Goal: Task Accomplishment & Management: Manage account settings

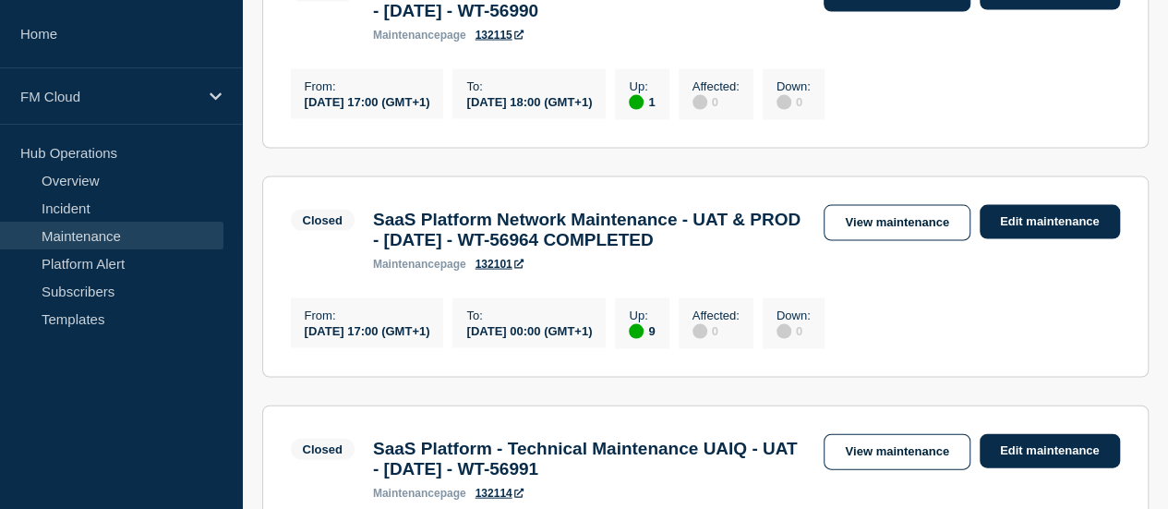
scroll to position [1847, 0]
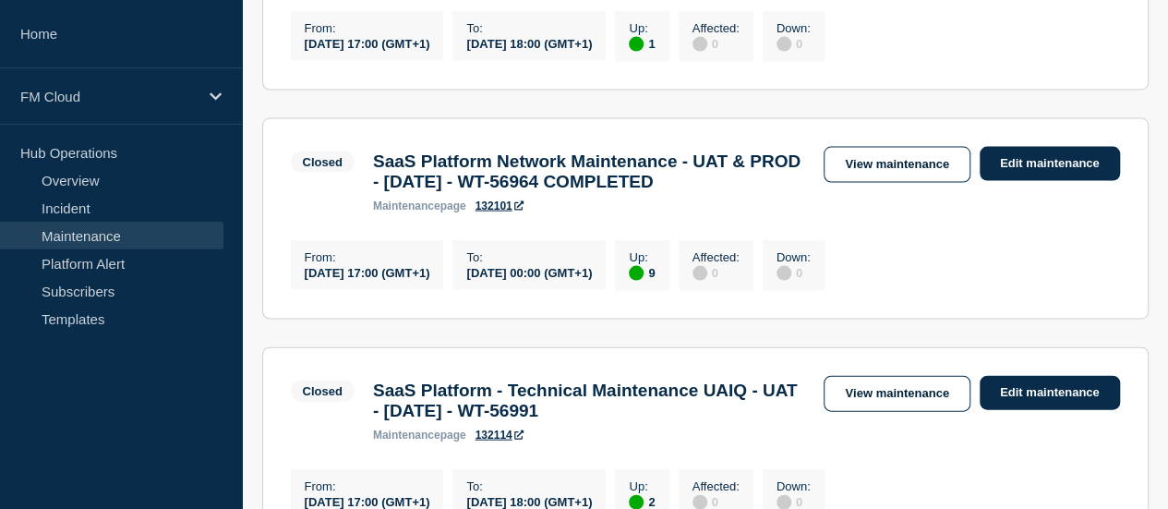
click at [775, 192] on h3 "SaaS Platform Network Maintenance - UAT & PROD - 02/AUG/2025 - WT-56964 COMPLET…" at bounding box center [589, 171] width 433 height 41
copy h3 "COMPLETED"
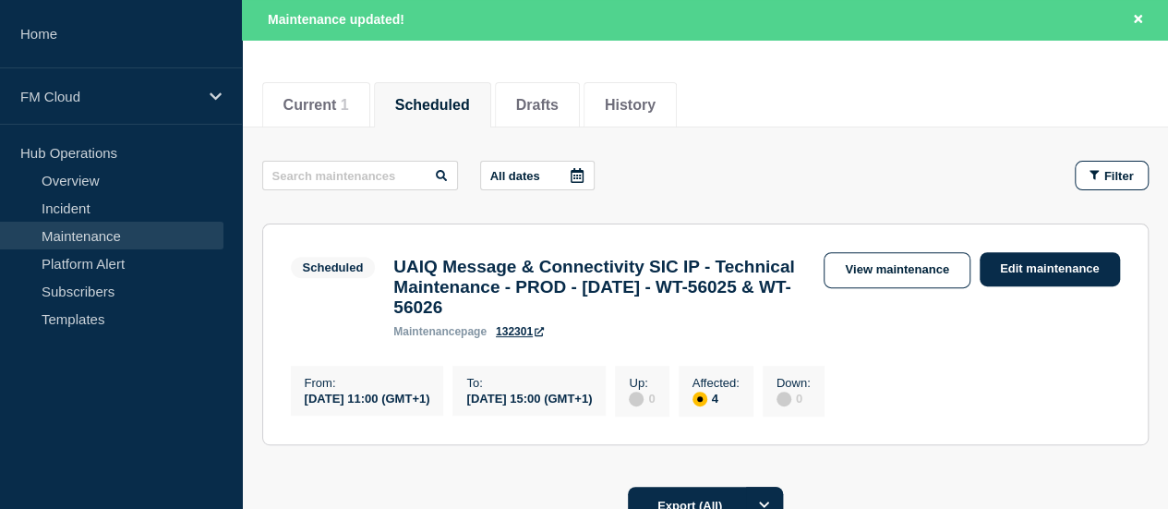
scroll to position [277, 0]
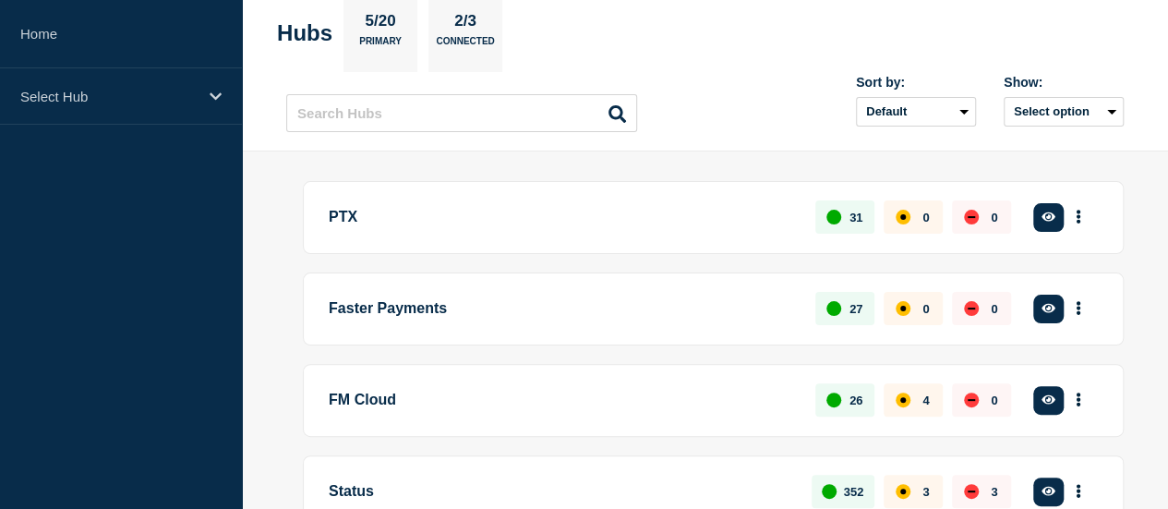
scroll to position [277, 0]
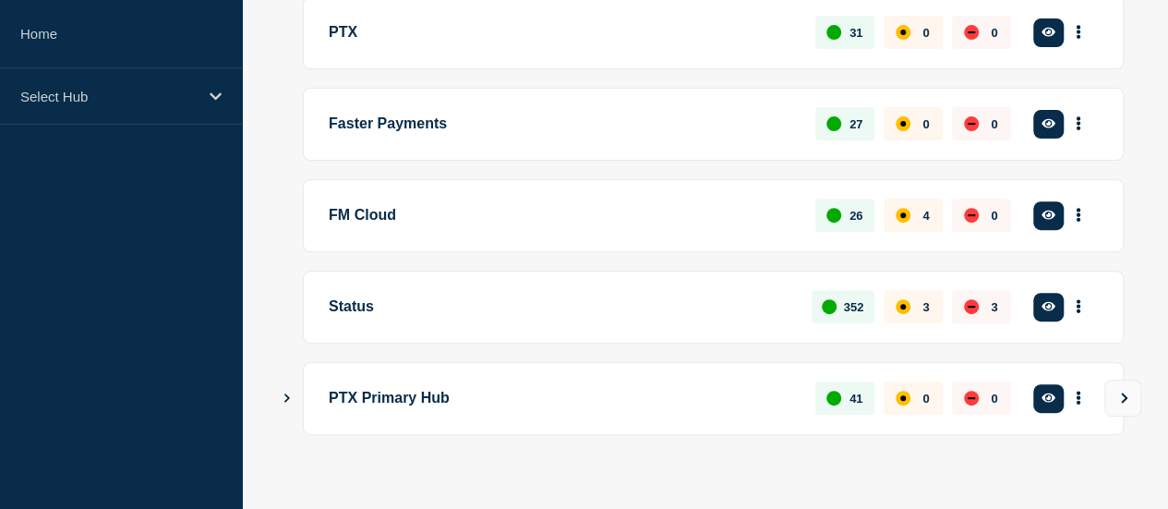
click at [0, 0] on button "See overview" at bounding box center [0, 0] width 0 height 0
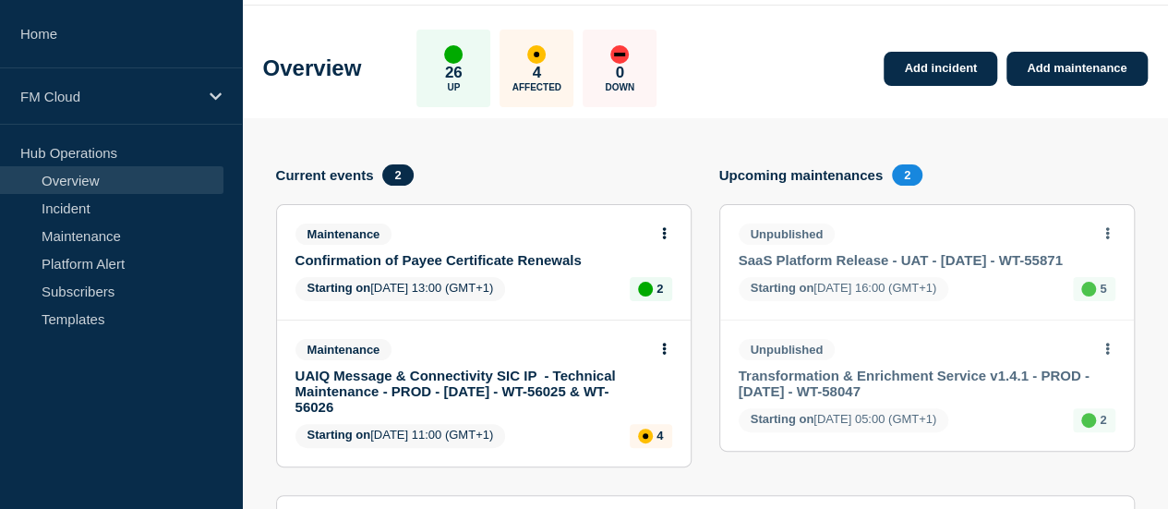
scroll to position [92, 0]
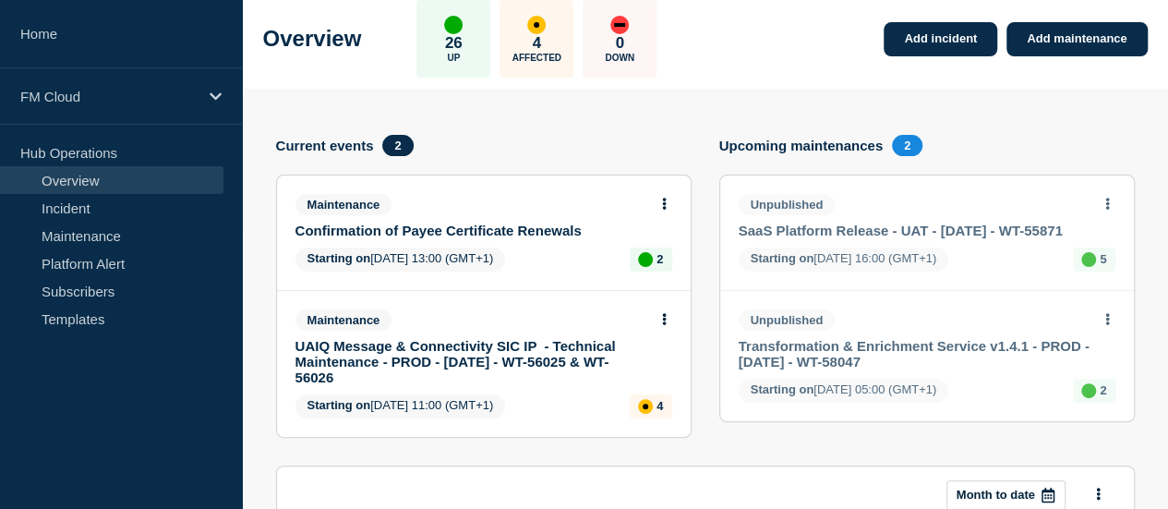
drag, startPoint x: 410, startPoint y: 329, endPoint x: 576, endPoint y: 373, distance: 172.0
click at [576, 373] on div "Maintenance UAIQ Message & Connectivity SIC IP - Technical Maintenance - PROD -…" at bounding box center [475, 347] width 361 height 76
click at [662, 319] on icon at bounding box center [664, 319] width 4 height 12
click at [597, 387] on link "Edit maintenance" at bounding box center [629, 387] width 100 height 15
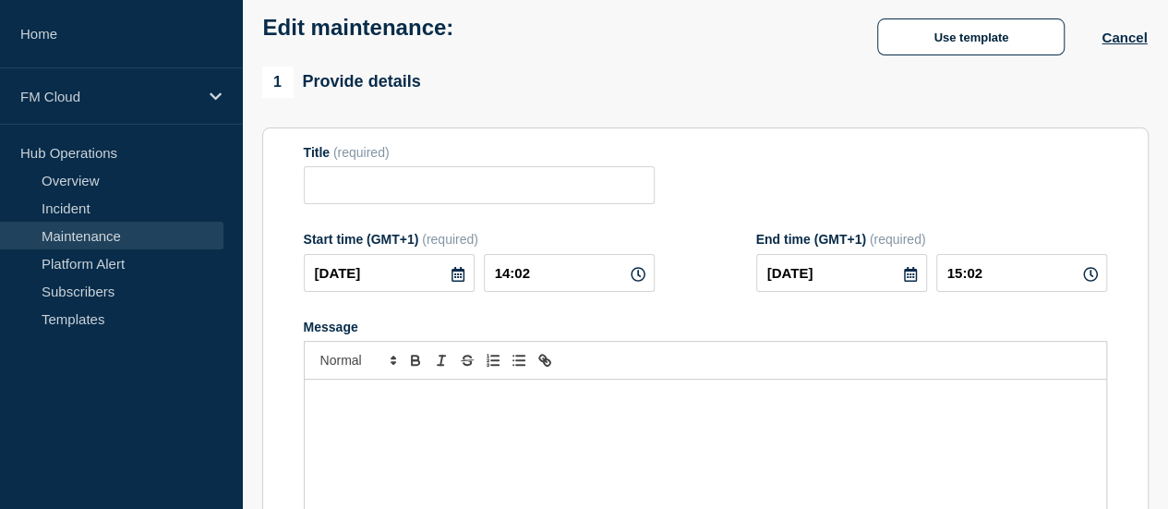
type input "UAIQ Message & Connectivity SIC IP - Technical Maintenance - PROD - [DATE] - WT…"
type input "11:00"
type input "15:00"
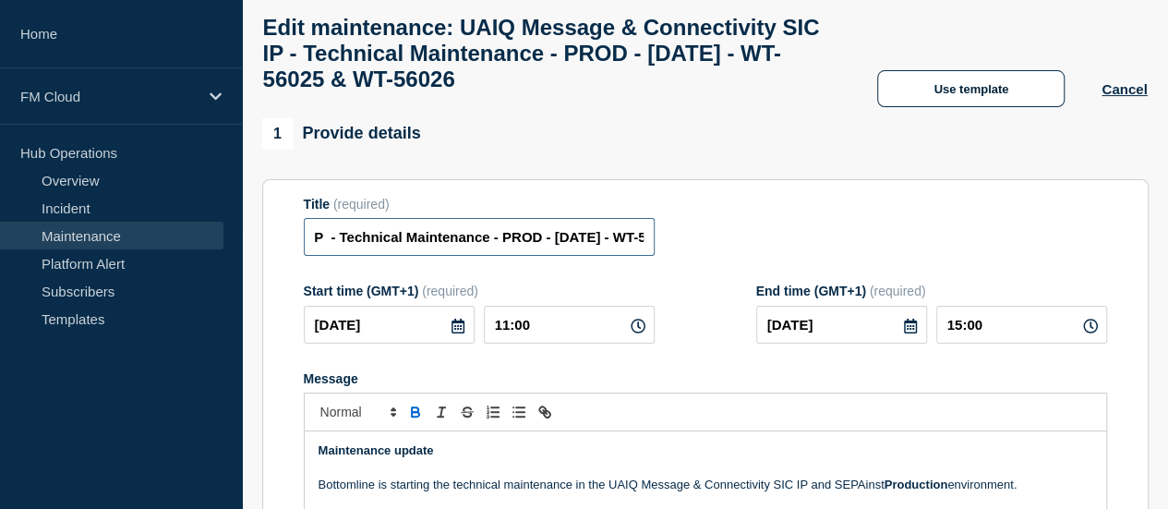
scroll to position [0, 405]
drag, startPoint x: 505, startPoint y: 254, endPoint x: 816, endPoint y: 280, distance: 312.3
click at [816, 280] on form "Title (required) UAIQ Message & Connectivity SIC IP - Technical Maintenance - P…" at bounding box center [705, 444] width 803 height 494
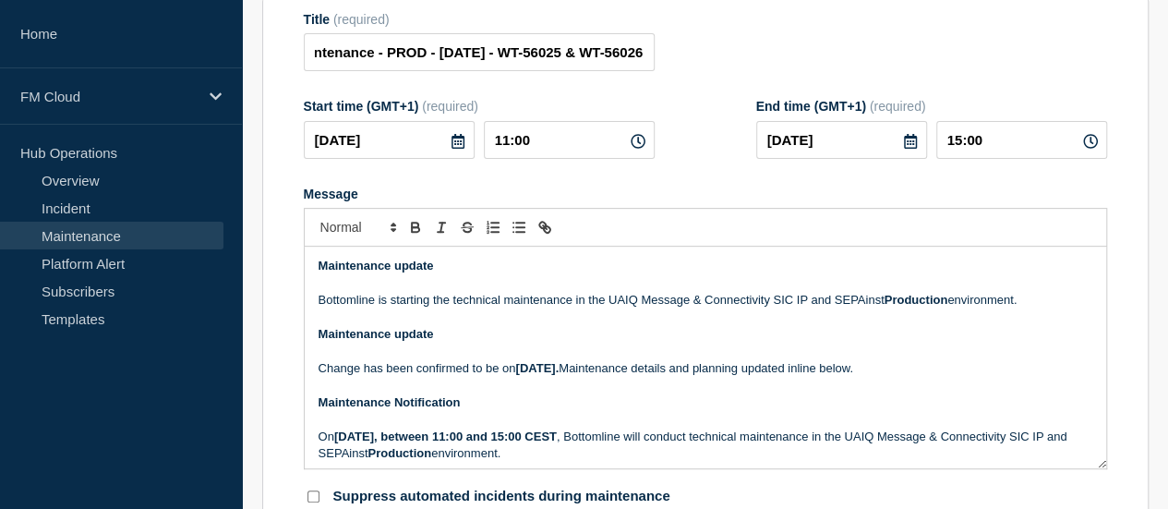
scroll to position [0, 0]
drag, startPoint x: 440, startPoint y: 283, endPoint x: 273, endPoint y: 273, distance: 166.5
click at [273, 273] on section "Title (required) UAIQ Message & Connectivity SIC IP - Technical Maintenance - P…" at bounding box center [705, 258] width 886 height 529
copy strong "Maintenance update"
click at [319, 272] on strong "Maintenance update" at bounding box center [376, 266] width 115 height 14
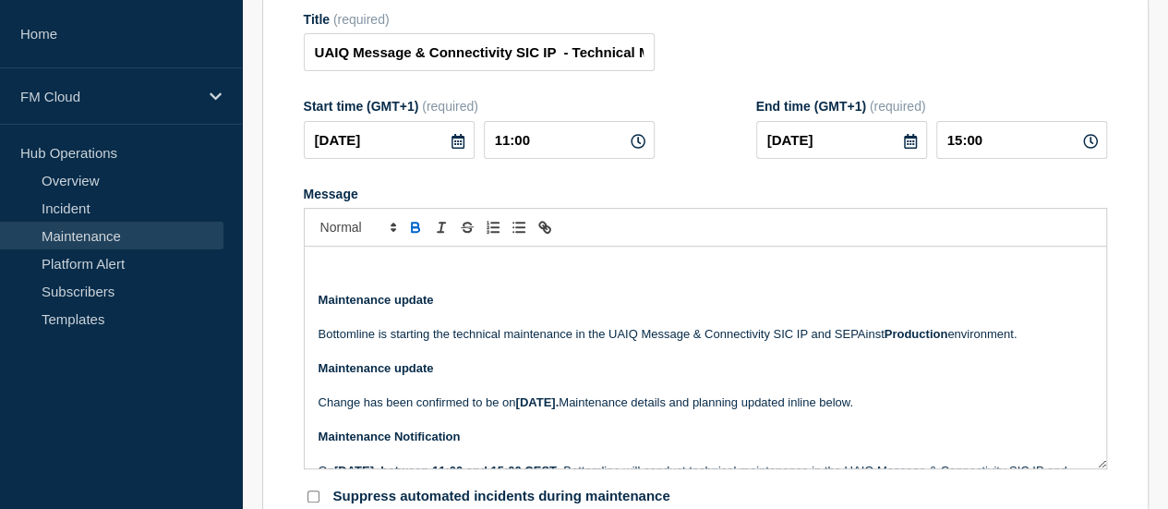
click at [323, 274] on p "Message" at bounding box center [706, 266] width 774 height 17
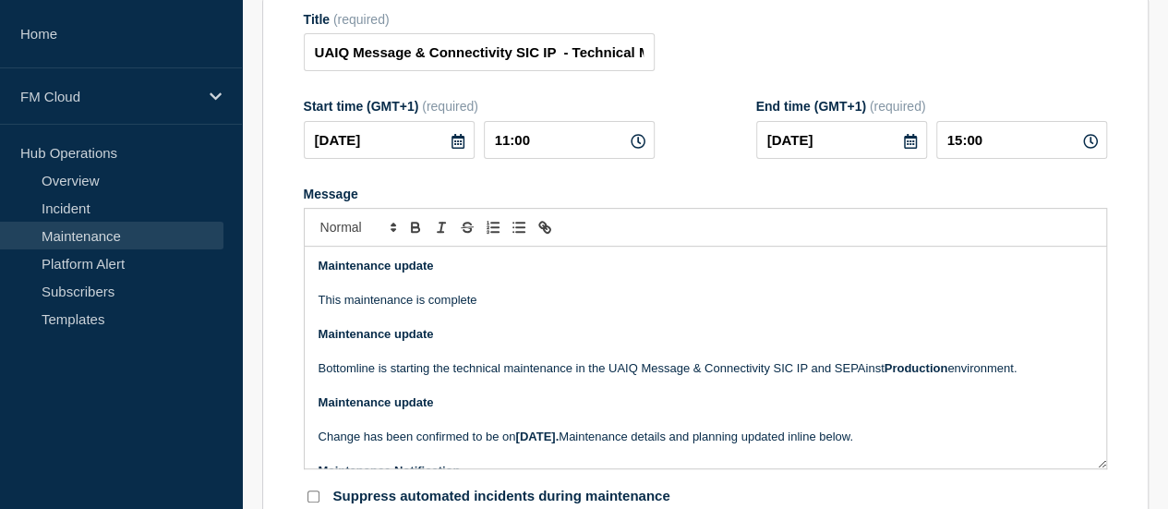
click at [338, 308] on p "This maintenance is complete" at bounding box center [706, 300] width 774 height 17
click at [451, 377] on p "Bottomline is starting the technical maintenance in the UAIQ Message & Connecti…" at bounding box center [706, 368] width 774 height 17
copy p "t"
drag, startPoint x: 339, startPoint y: 310, endPoint x: 281, endPoint y: 311, distance: 58.2
click at [281, 311] on section "Title (required) UAIQ Message & Connectivity SIC IP - Technical Maintenance - P…" at bounding box center [705, 258] width 886 height 529
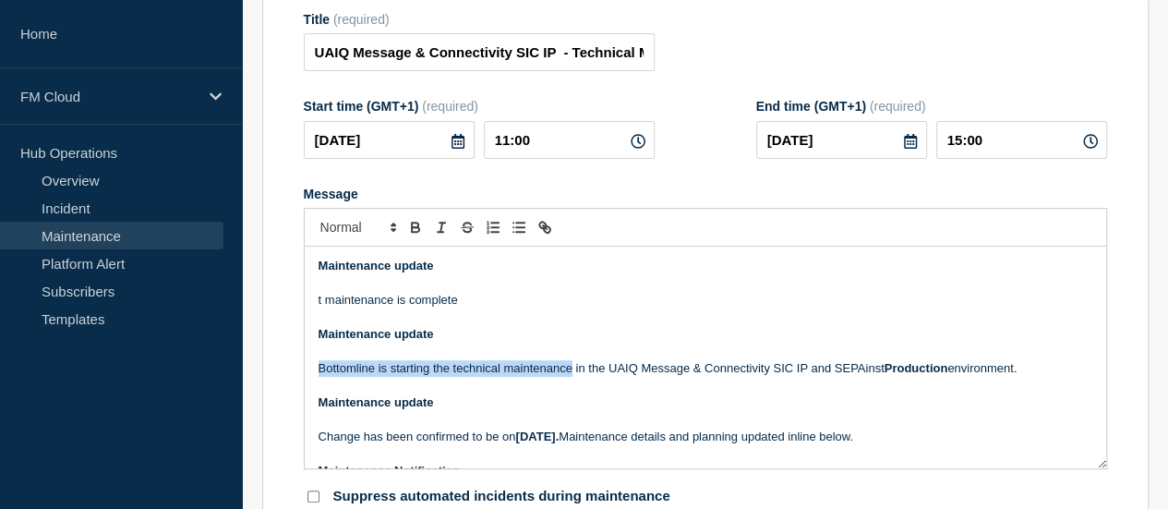
drag, startPoint x: 315, startPoint y: 382, endPoint x: 570, endPoint y: 386, distance: 254.9
click at [570, 386] on div "Maintenance update t maintenance is complete Maintenance update Bottomline is s…" at bounding box center [706, 358] width 802 height 222
copy p "Bottomline is starting the technical maintenance"
drag, startPoint x: 463, startPoint y: 313, endPoint x: 304, endPoint y: 306, distance: 159.0
click at [305, 306] on div "Maintenance update t maintenance is complete Maintenance update Bottomline is s…" at bounding box center [706, 358] width 802 height 222
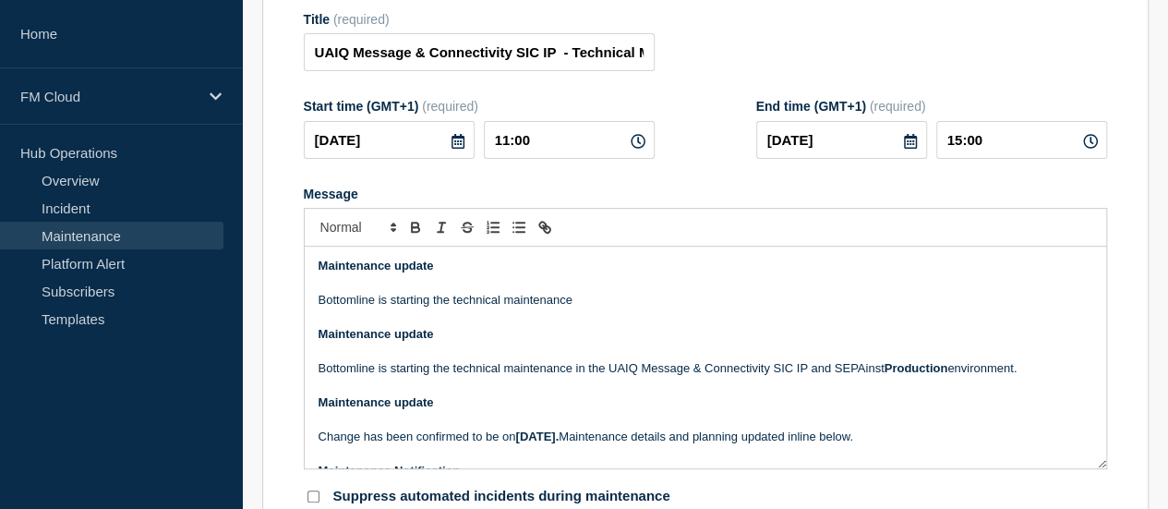
click at [385, 308] on p "Bottomline is starting the technical maintenance" at bounding box center [706, 300] width 774 height 17
click at [408, 308] on p "Bottomline has starting the technical maintenance" at bounding box center [706, 300] width 774 height 17
click at [428, 308] on p "Bottomline has compelted the technical maintenance" at bounding box center [706, 300] width 774 height 17
click at [609, 292] on p "Message" at bounding box center [706, 283] width 774 height 17
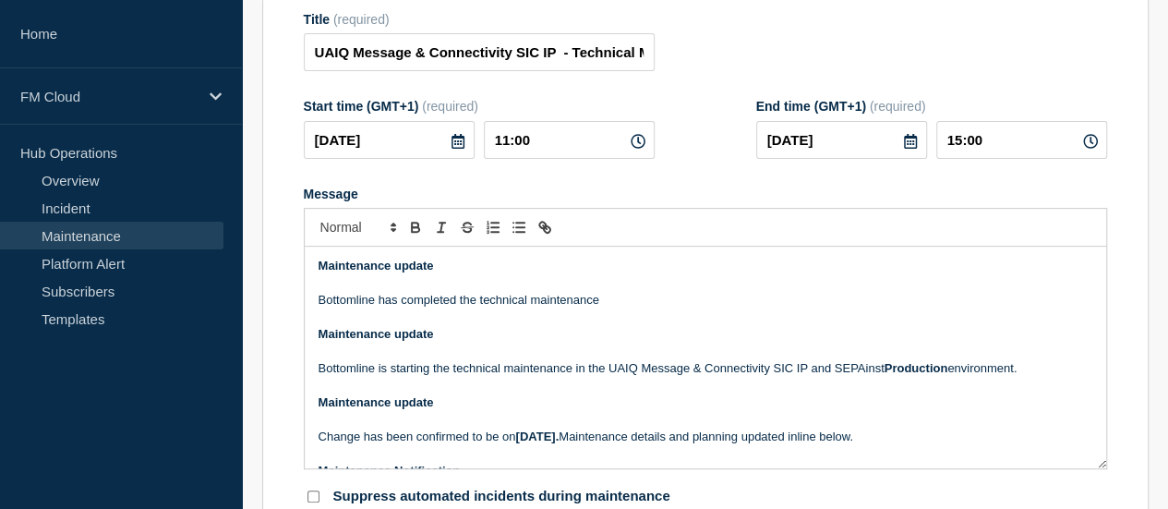
click at [604, 308] on p "Bottomline has completed the technical maintenance" at bounding box center [706, 300] width 774 height 17
click at [318, 65] on input "UAIQ Message & Connectivity SIC IP - Technical Maintenance - PROD - [DATE] - WT…" at bounding box center [479, 52] width 351 height 38
click at [399, 66] on input "Completed - UAIQ Message & Connectivity SIC IP - Technical Maintenance - PROD -…" at bounding box center [479, 52] width 351 height 38
drag, startPoint x: 405, startPoint y: 66, endPoint x: 259, endPoint y: 54, distance: 146.3
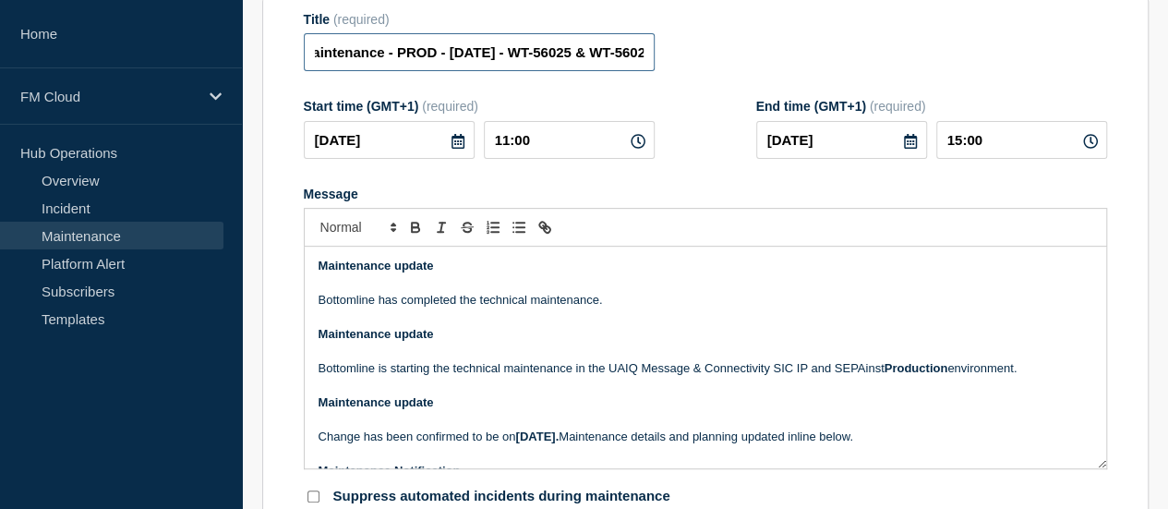
scroll to position [0, 405]
drag, startPoint x: 519, startPoint y: 67, endPoint x: 779, endPoint y: 82, distance: 260.8
click at [779, 72] on div "Title (required) UAIQ Message & Connectivity SIC IP - Technical Maintenance - P…" at bounding box center [705, 42] width 803 height 60
click at [633, 71] on input "UAIQ Message & Connectivity SIC IP - Technical Maintenance - PROD - [DATE] - WT…" at bounding box center [479, 52] width 351 height 38
paste input "COMPLETED"
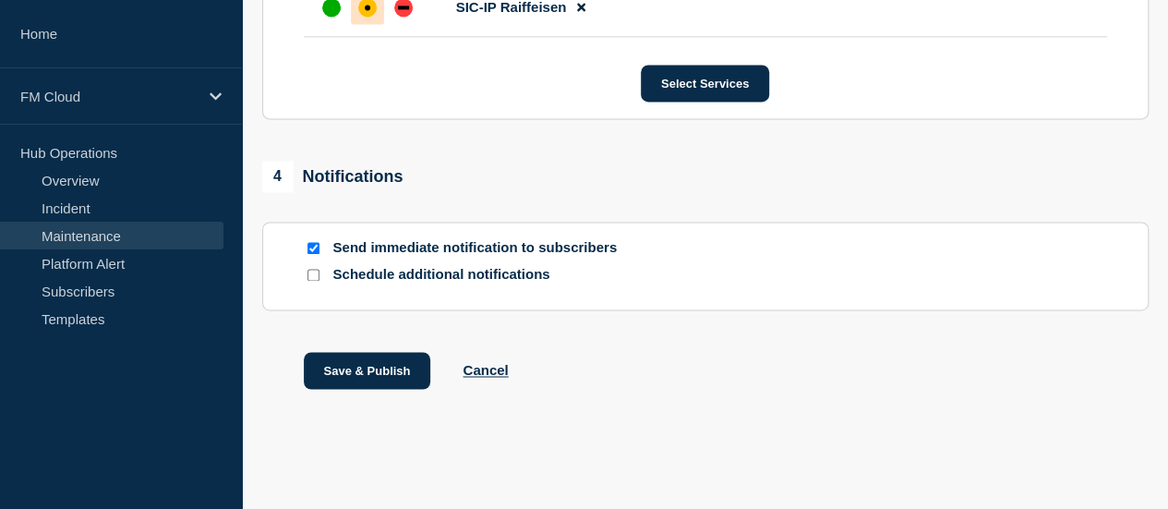
scroll to position [1376, 0]
type input "UAIQ Message & Connectivity SIC IP - Technical Maintenance - PROD - 21/AUG/2025…"
click at [383, 363] on button "Save & Publish" at bounding box center [367, 370] width 127 height 37
